Goal: Task Accomplishment & Management: Use online tool/utility

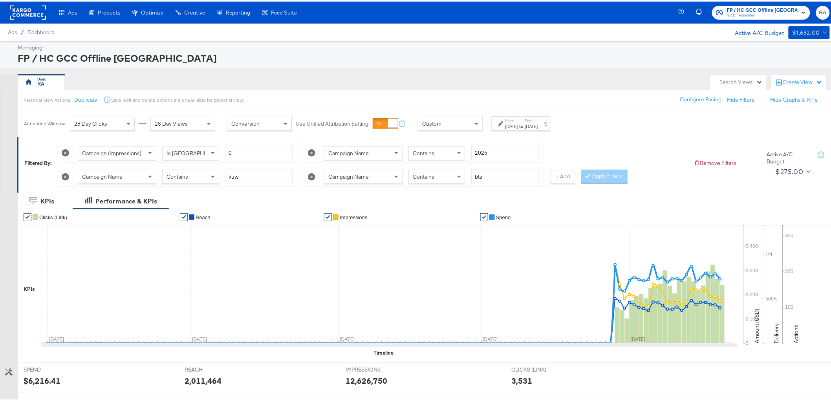
click at [536, 119] on div "Start: [DATE] to End: [DATE]" at bounding box center [521, 122] width 33 height 11
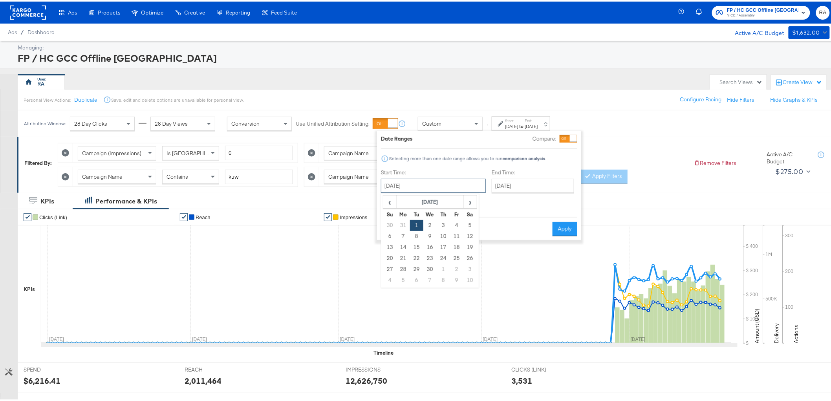
click at [419, 184] on input "[DATE]" at bounding box center [433, 184] width 105 height 14
click at [392, 199] on span "‹" at bounding box center [389, 200] width 12 height 12
click at [469, 201] on span "›" at bounding box center [470, 200] width 12 height 12
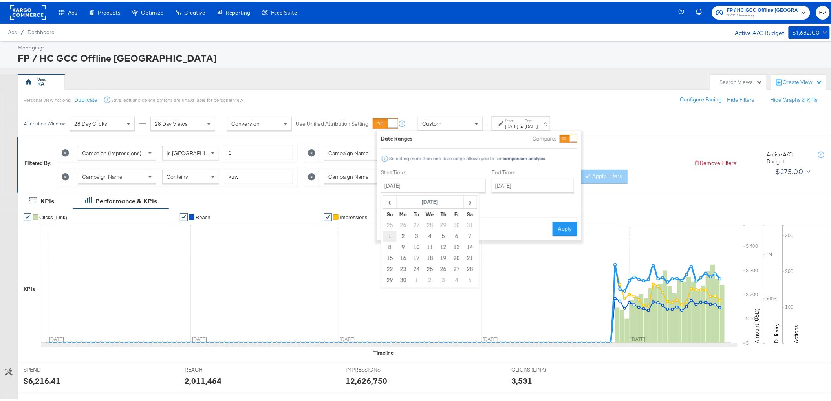
click at [387, 233] on td "1" at bounding box center [389, 234] width 13 height 11
type input "[DATE]"
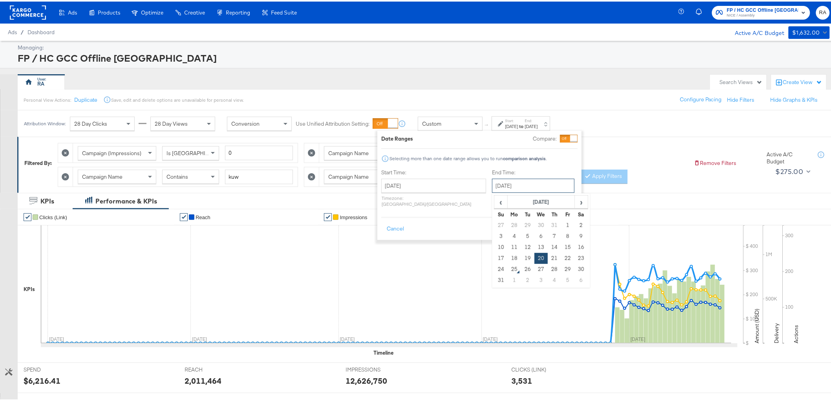
click at [505, 182] on input "[DATE]" at bounding box center [533, 184] width 82 height 14
click at [507, 197] on th "[DATE]" at bounding box center [540, 200] width 67 height 13
click at [495, 198] on span "‹" at bounding box center [498, 200] width 7 height 12
click at [580, 203] on span "›" at bounding box center [583, 200] width 7 height 12
click at [517, 239] on td "Jun" at bounding box center [529, 237] width 24 height 20
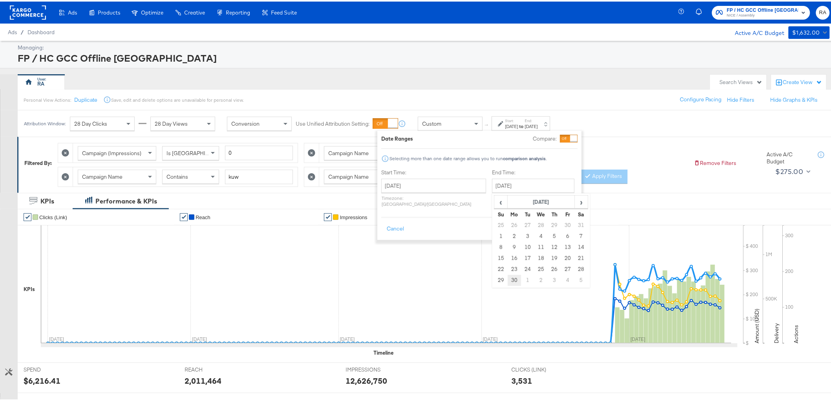
click at [507, 277] on td "30" at bounding box center [513, 278] width 13 height 11
type input "[DATE]"
click at [562, 222] on button "Apply" at bounding box center [564, 227] width 25 height 14
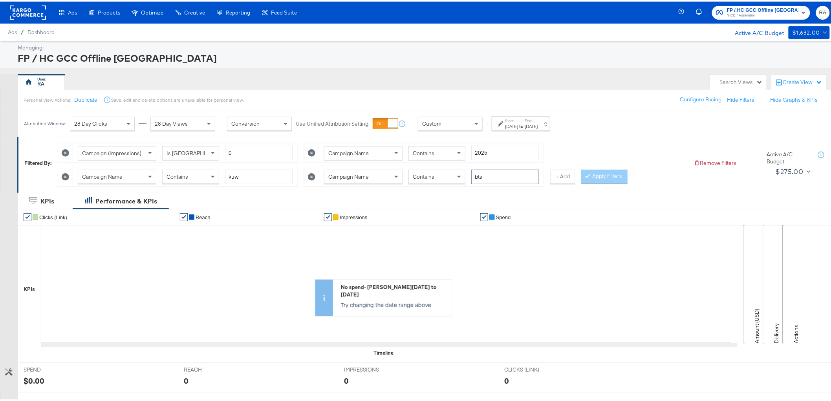
click at [488, 177] on input "bts" at bounding box center [505, 175] width 68 height 15
click at [312, 174] on icon at bounding box center [311, 175] width 7 height 7
click at [373, 178] on button "Apply Filters" at bounding box center [358, 175] width 46 height 14
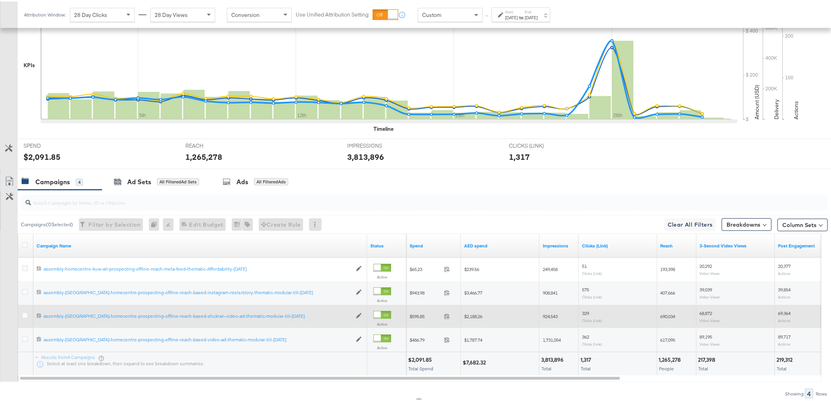
scroll to position [211, 0]
